Goal: Information Seeking & Learning: Compare options

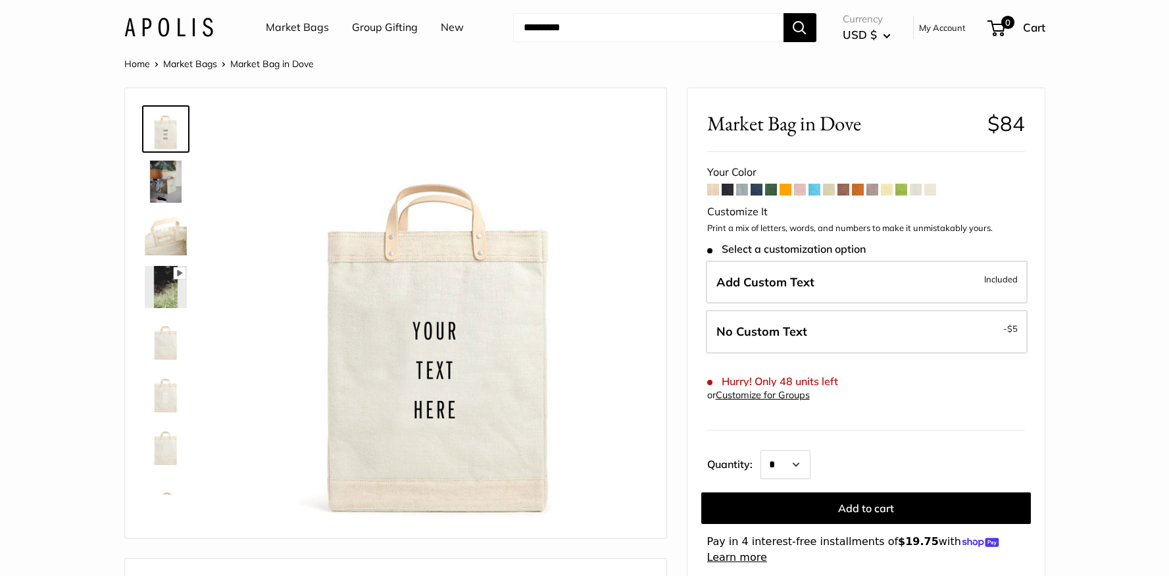
click at [889, 189] on span at bounding box center [887, 190] width 12 height 12
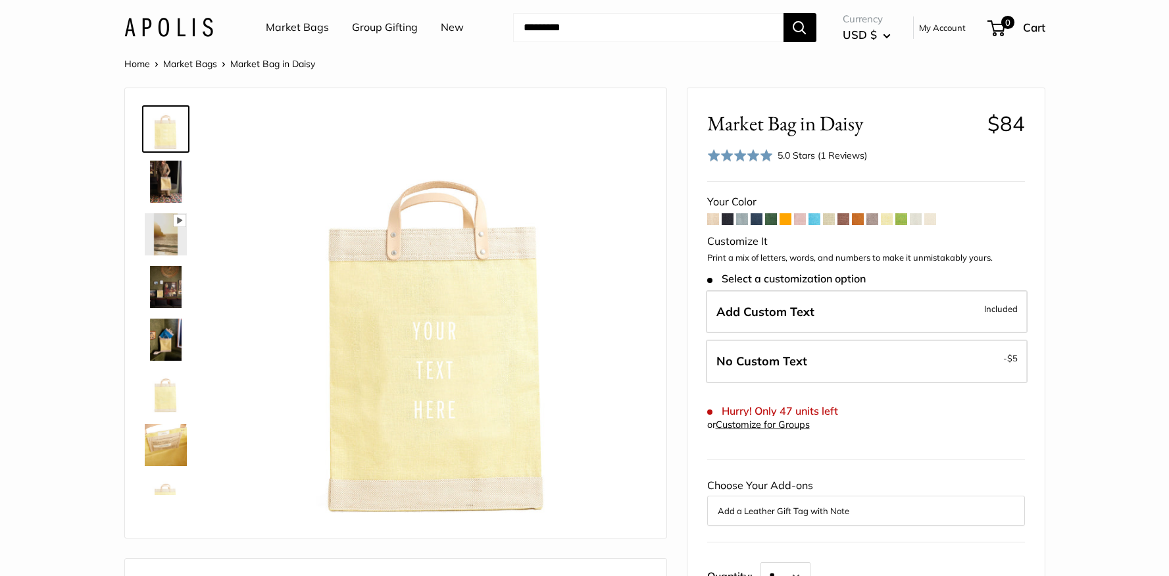
click at [916, 218] on span at bounding box center [916, 219] width 12 height 12
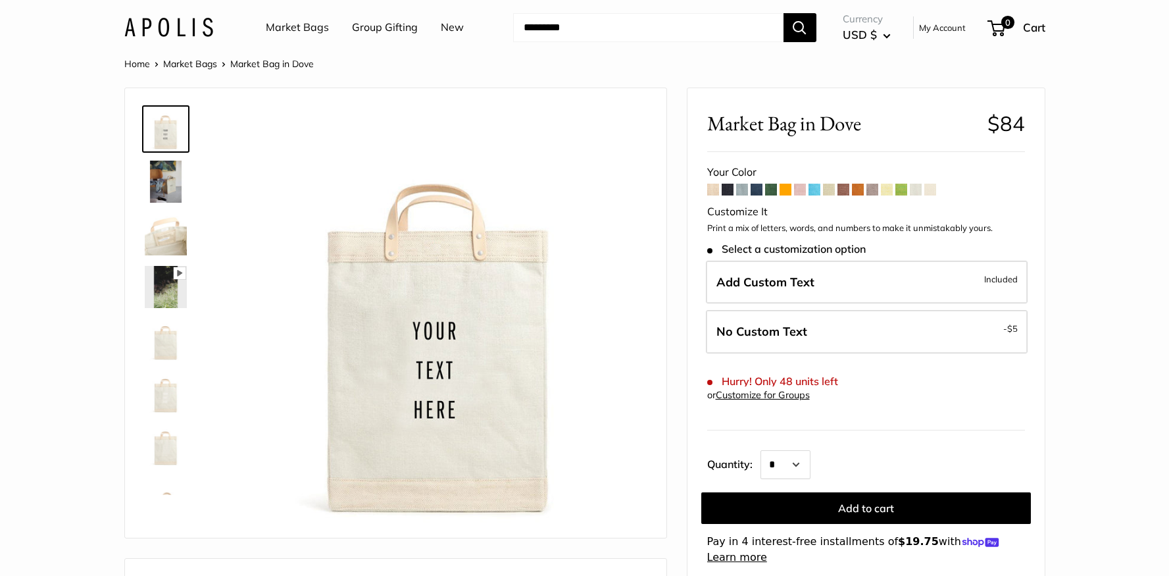
click at [935, 191] on span at bounding box center [930, 190] width 12 height 12
